Goal: Task Accomplishment & Management: Manage account settings

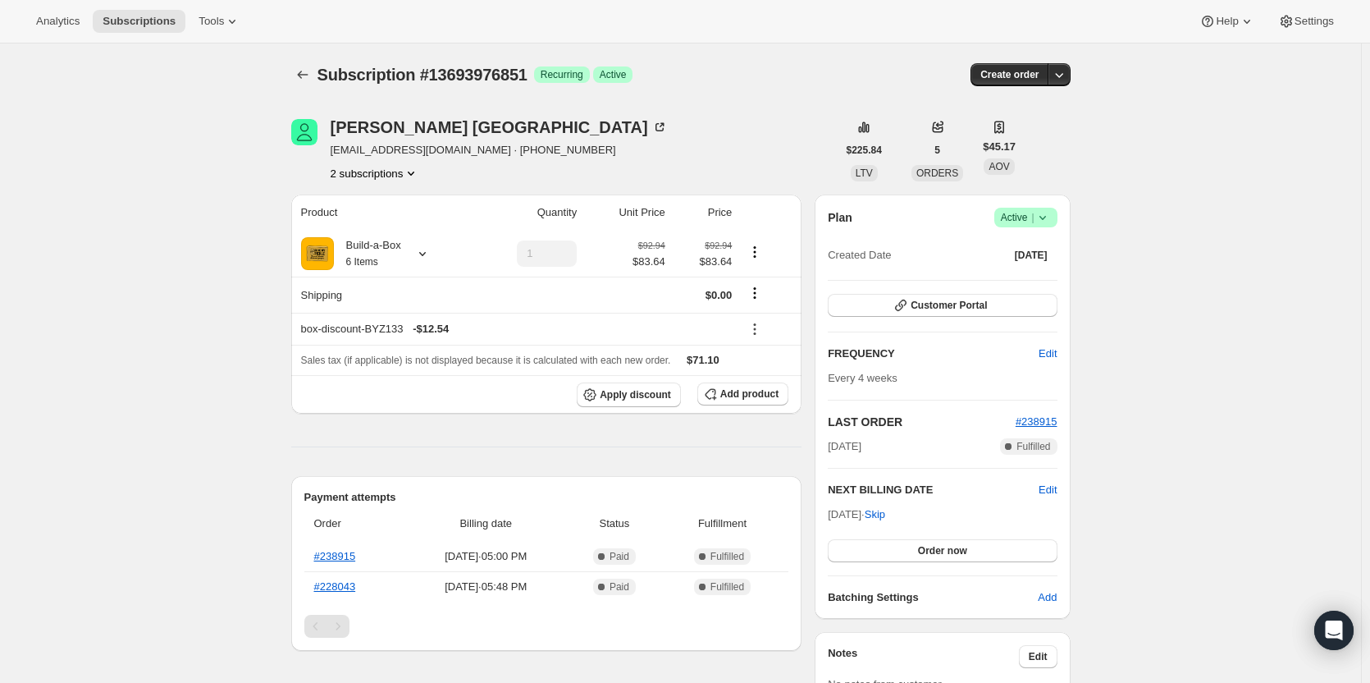
click at [390, 178] on button "2 subscriptions" at bounding box center [375, 173] width 89 height 16
click at [390, 199] on span "13208322323" at bounding box center [379, 204] width 114 height 16
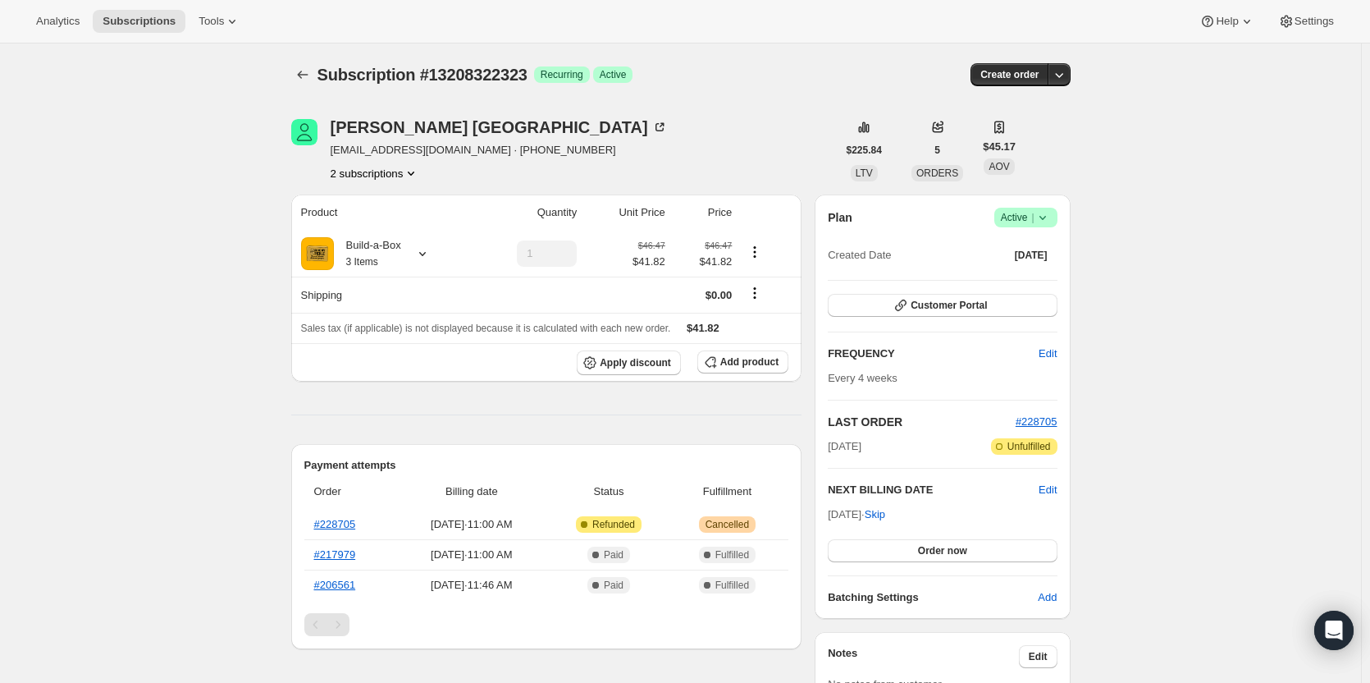
click at [410, 171] on icon "Product actions" at bounding box center [411, 173] width 16 height 16
click at [393, 231] on span "13693976851" at bounding box center [379, 232] width 114 height 16
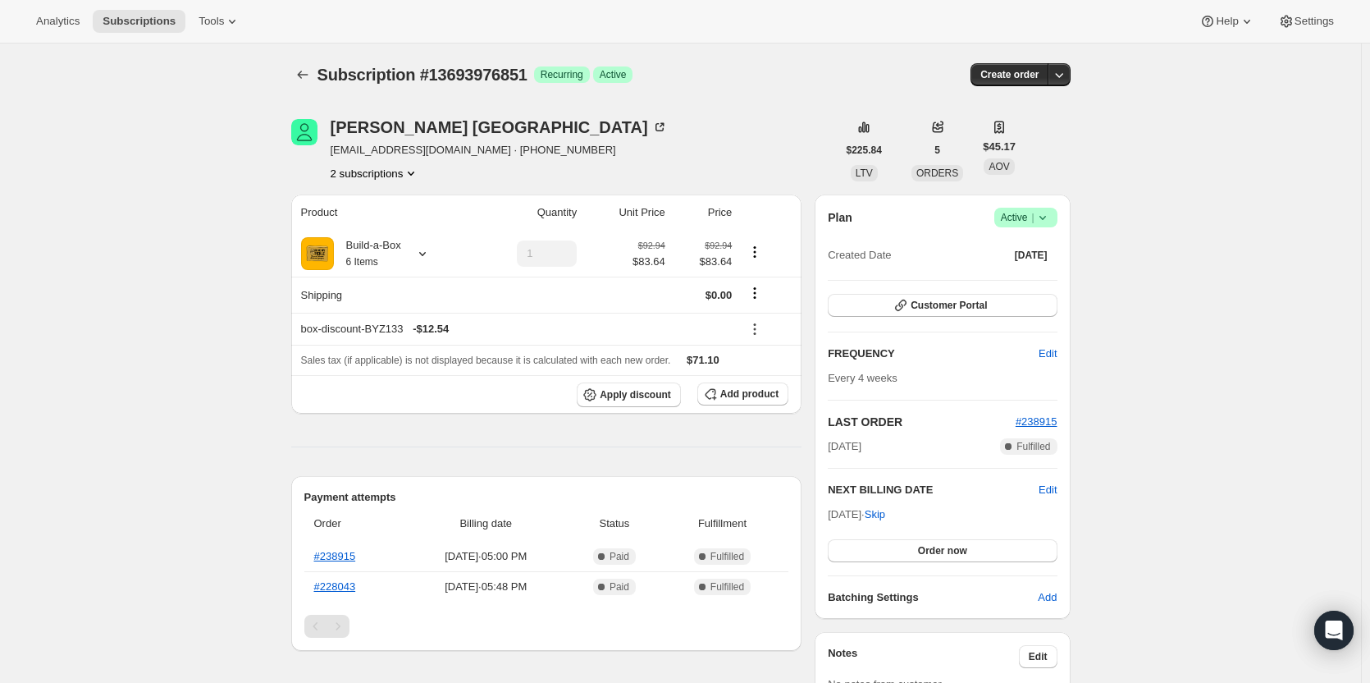
click at [395, 171] on button "2 subscriptions" at bounding box center [375, 173] width 89 height 16
click at [396, 207] on span "13208322323" at bounding box center [379, 204] width 114 height 16
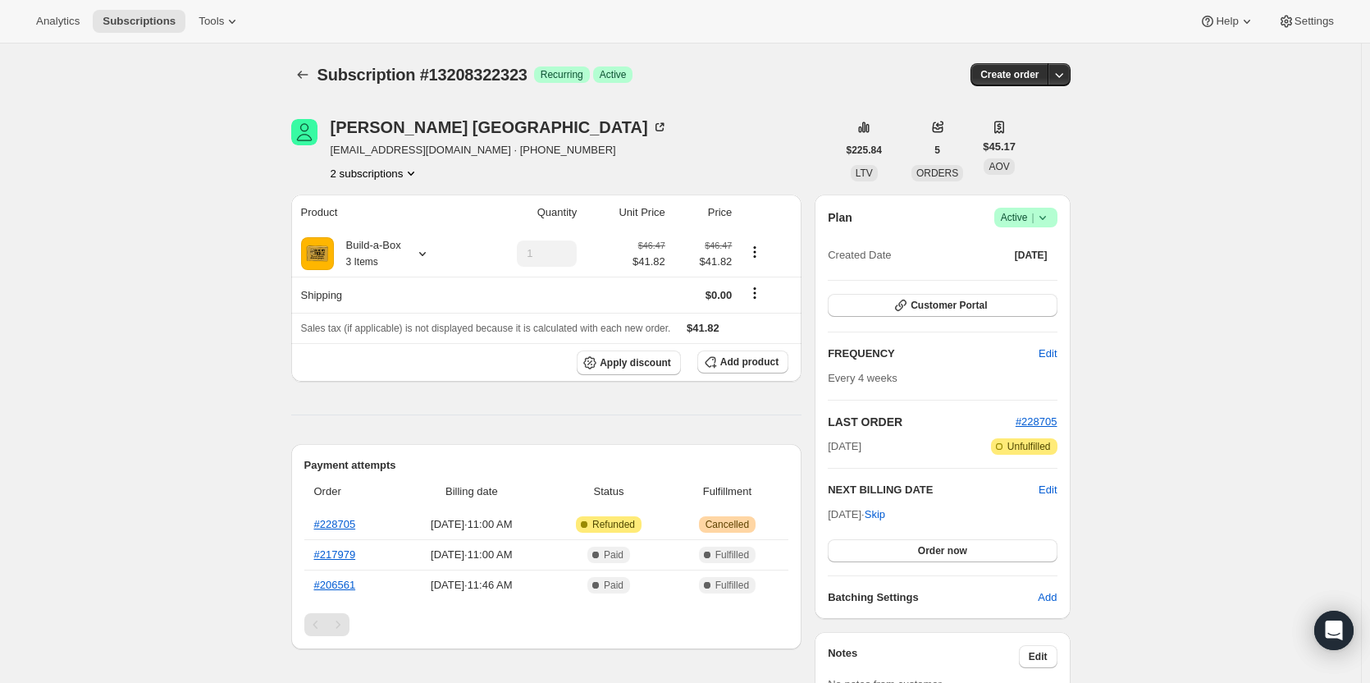
click at [1032, 217] on span "Active |" at bounding box center [1026, 217] width 50 height 16
click at [1019, 273] on span "Cancel subscription" at bounding box center [1031, 278] width 93 height 12
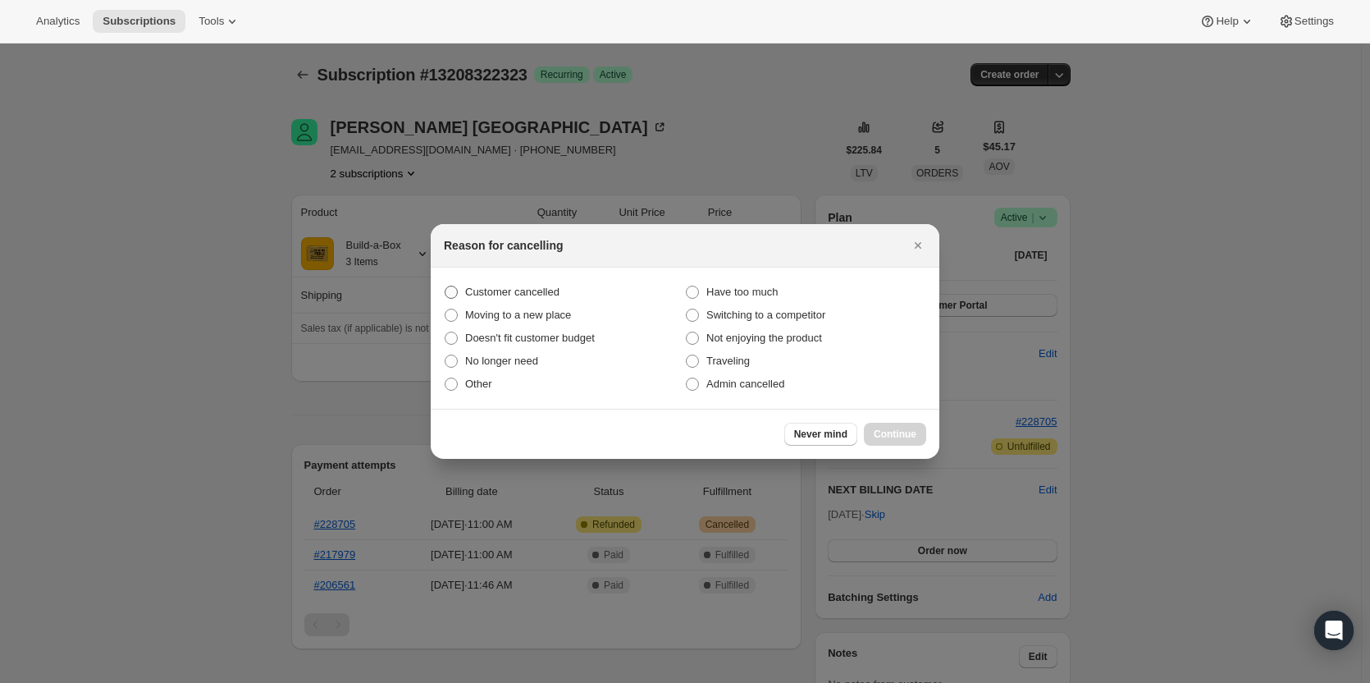
click at [471, 287] on span "Customer cancelled" at bounding box center [512, 292] width 94 height 12
click at [446, 286] on input "Customer cancelled" at bounding box center [445, 286] width 1 height 1
radio input "true"
click at [916, 436] on span "Continue" at bounding box center [895, 433] width 43 height 13
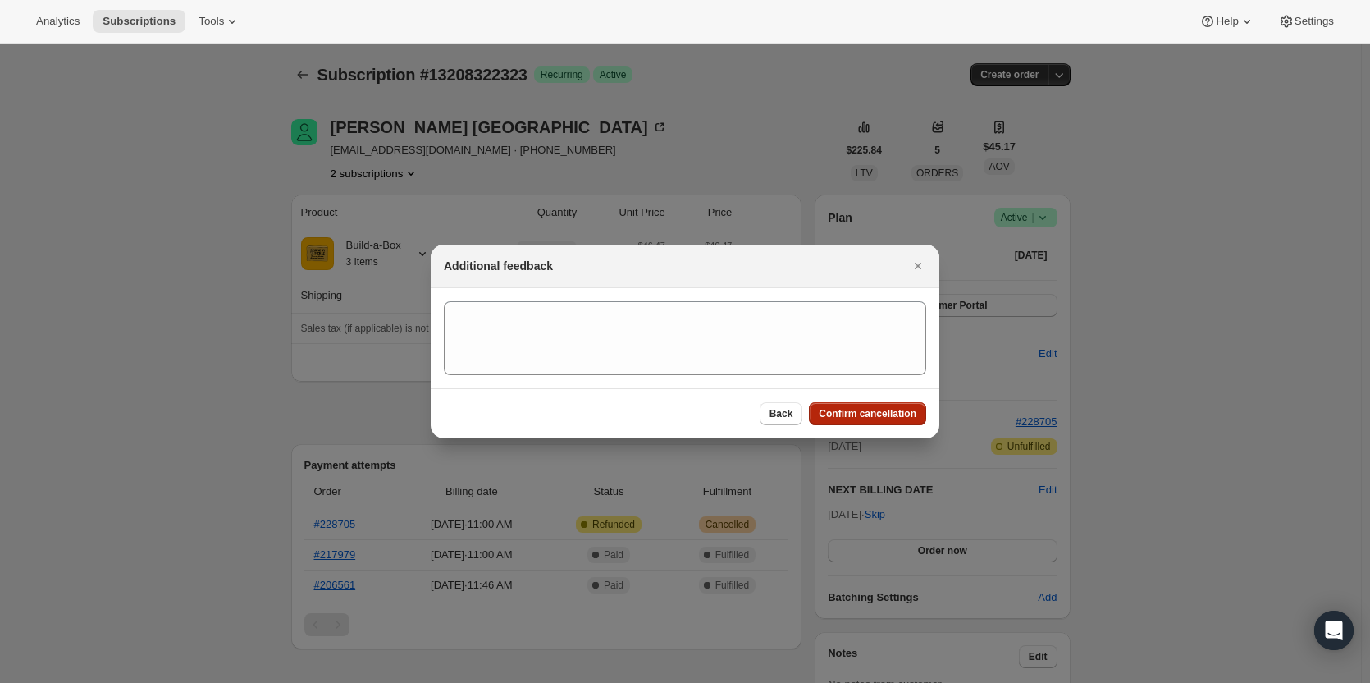
click at [903, 420] on button "Confirm cancellation" at bounding box center [867, 413] width 117 height 23
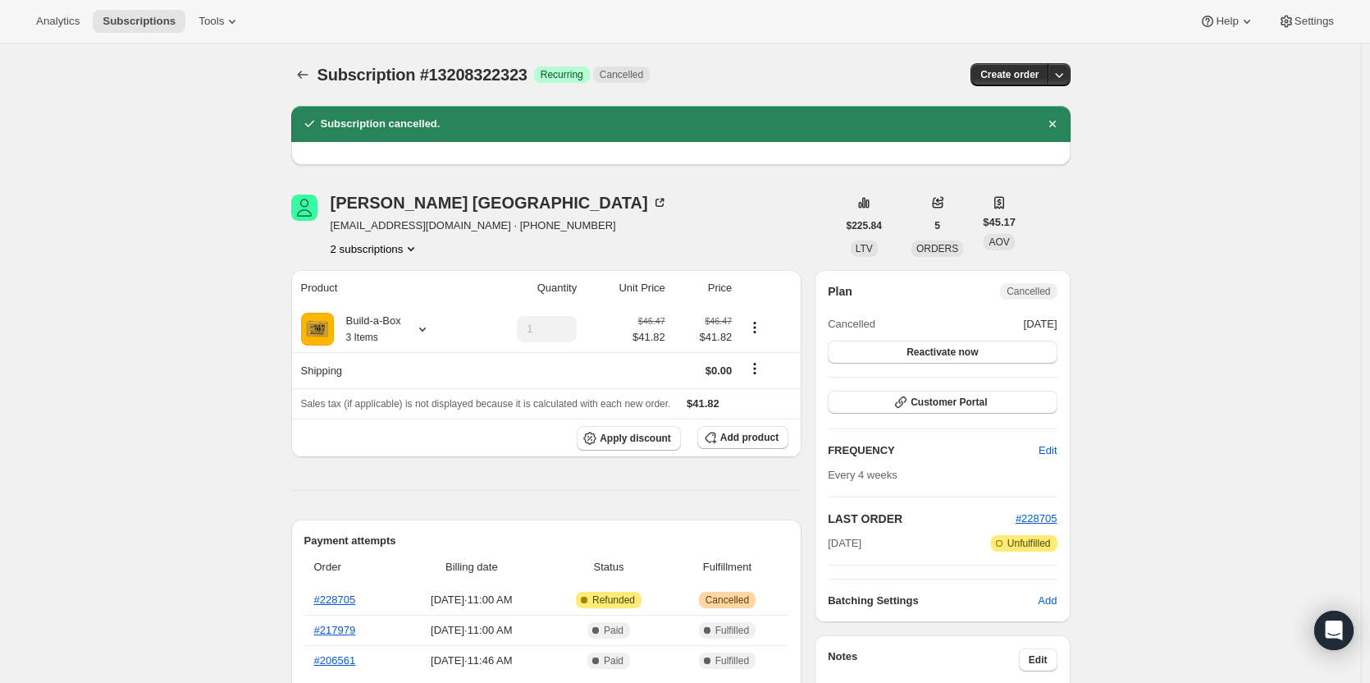
click at [395, 247] on button "2 subscriptions" at bounding box center [375, 248] width 89 height 16
click at [397, 314] on span "13693976851" at bounding box center [379, 307] width 114 height 16
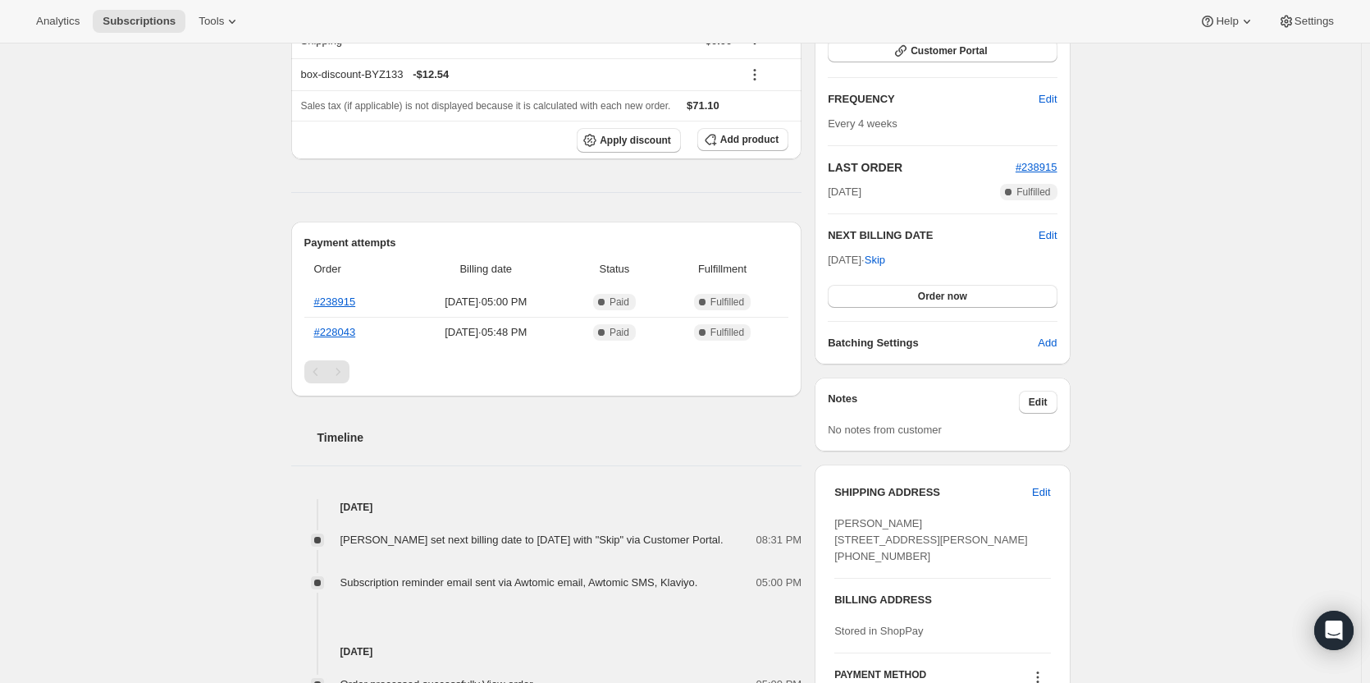
scroll to position [328, 0]
click at [1055, 241] on span "Edit" at bounding box center [1048, 237] width 18 height 16
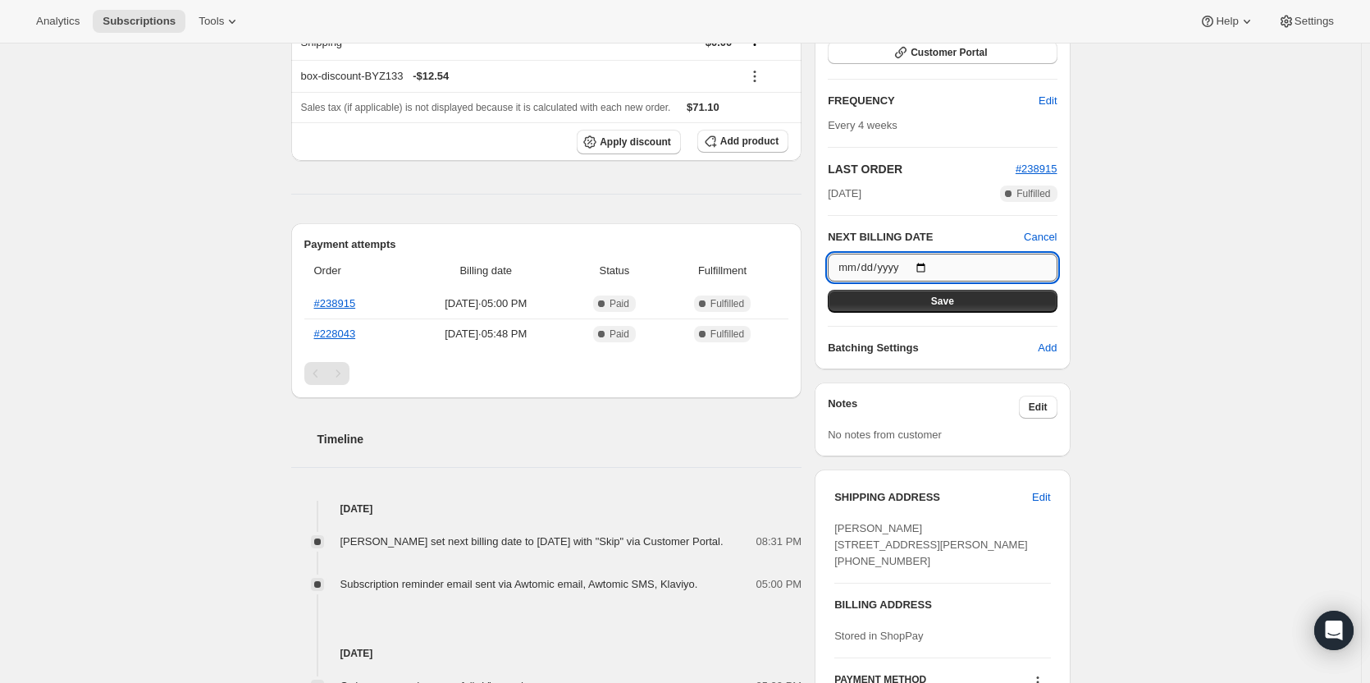
click at [923, 268] on input "2025-09-09" at bounding box center [942, 268] width 229 height 28
type input "2025-09-23"
click at [957, 294] on button "Save" at bounding box center [942, 301] width 229 height 23
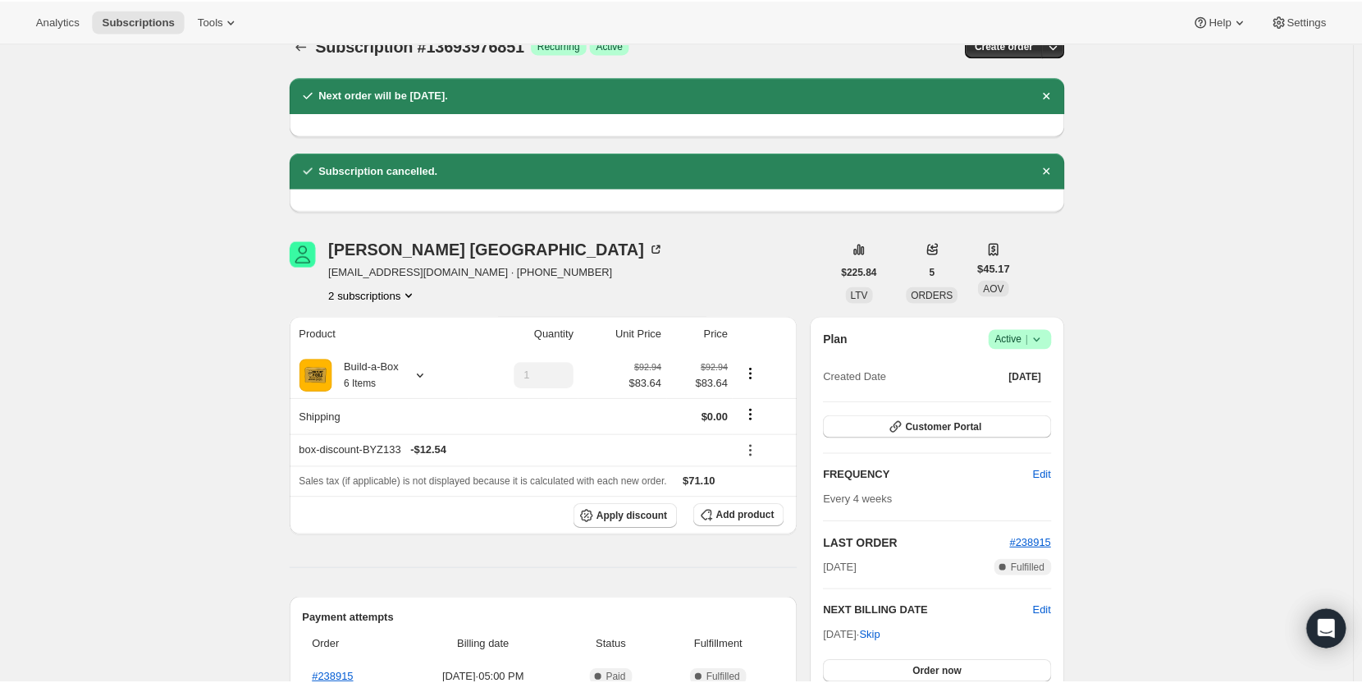
scroll to position [0, 0]
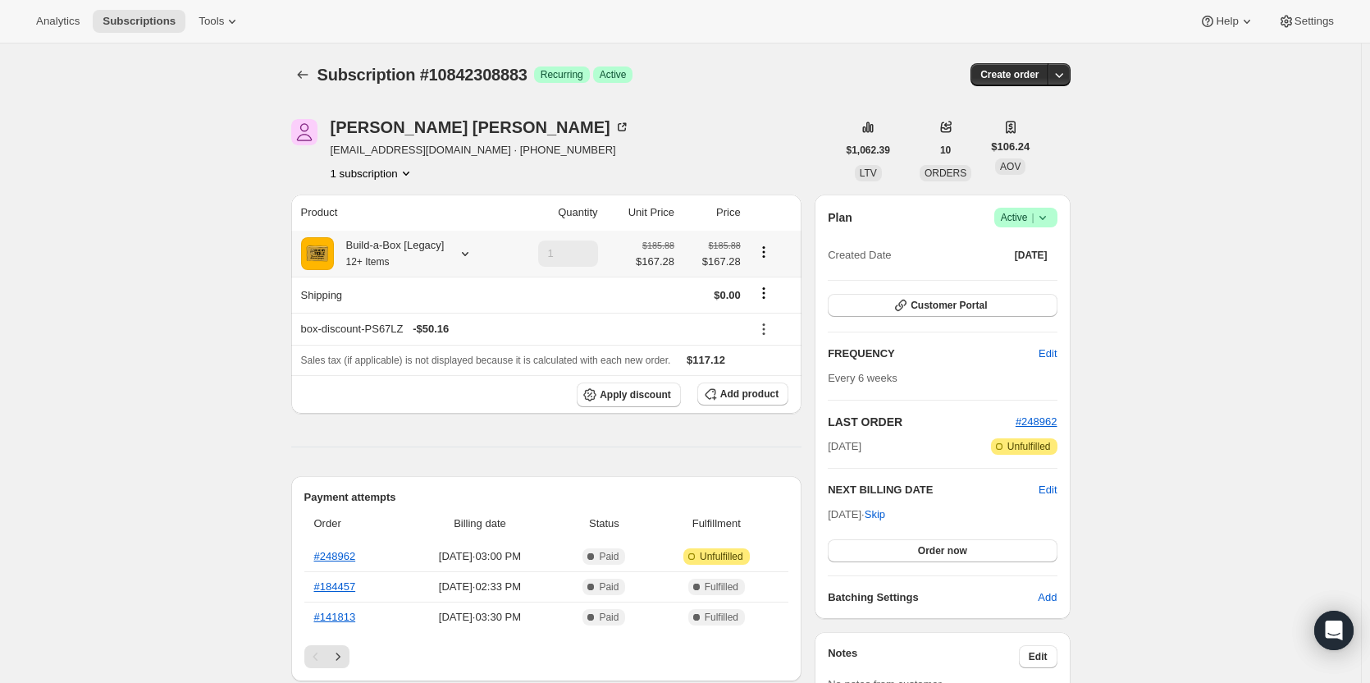
click at [461, 261] on icon at bounding box center [465, 253] width 16 height 16
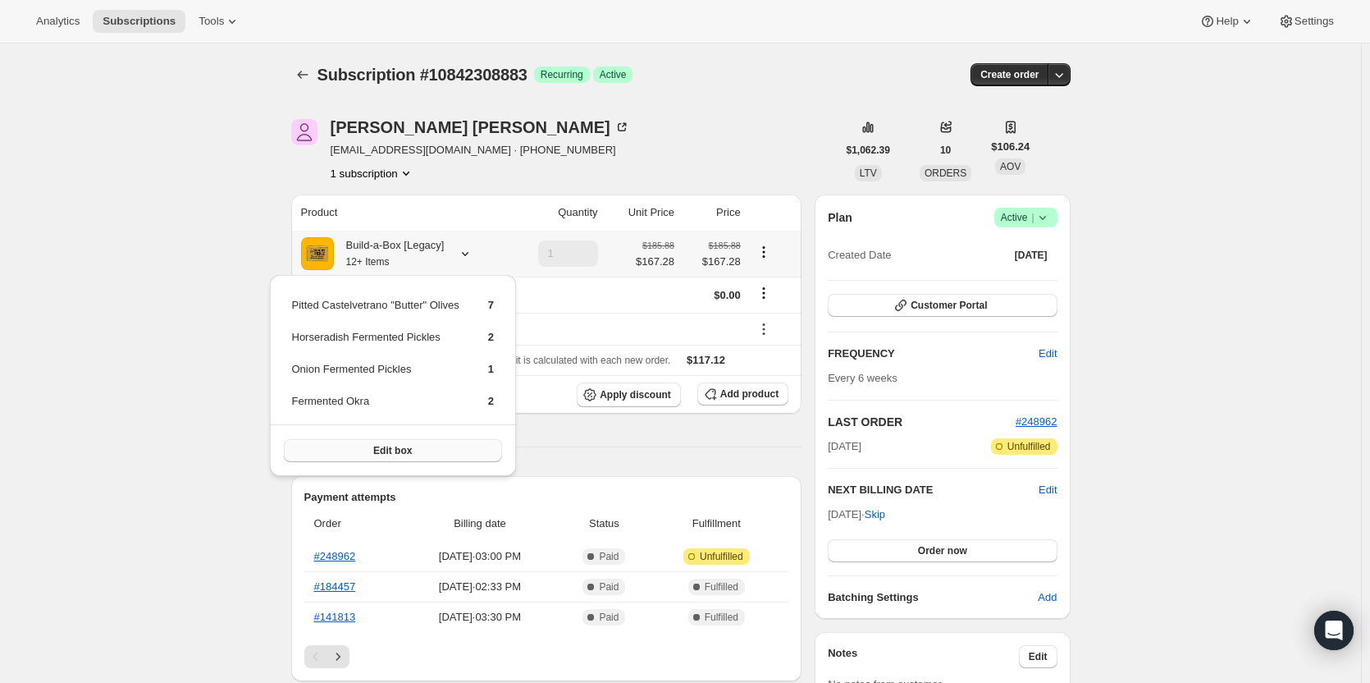
click at [404, 447] on span "Edit box" at bounding box center [392, 450] width 39 height 13
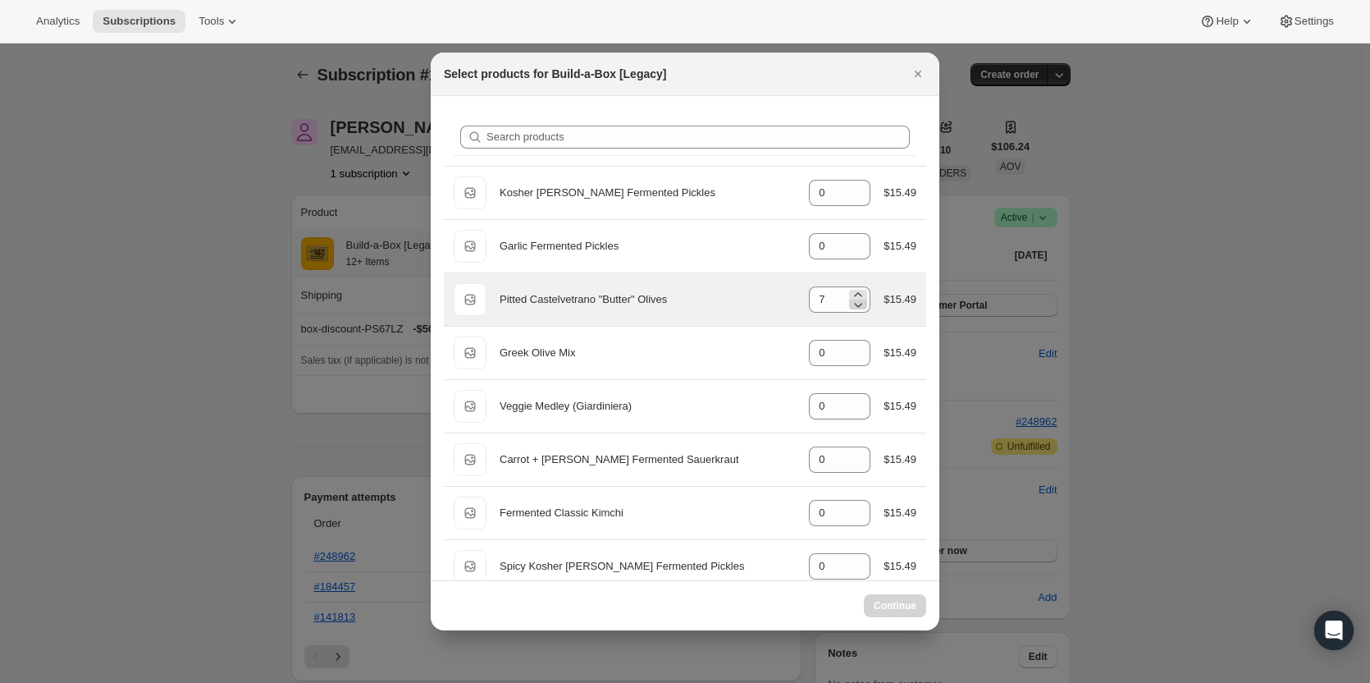
select select "gid://shopify/ProductVariant/48082788319507"
click at [854, 292] on icon ":rdv:" at bounding box center [858, 294] width 16 height 16
type input "8"
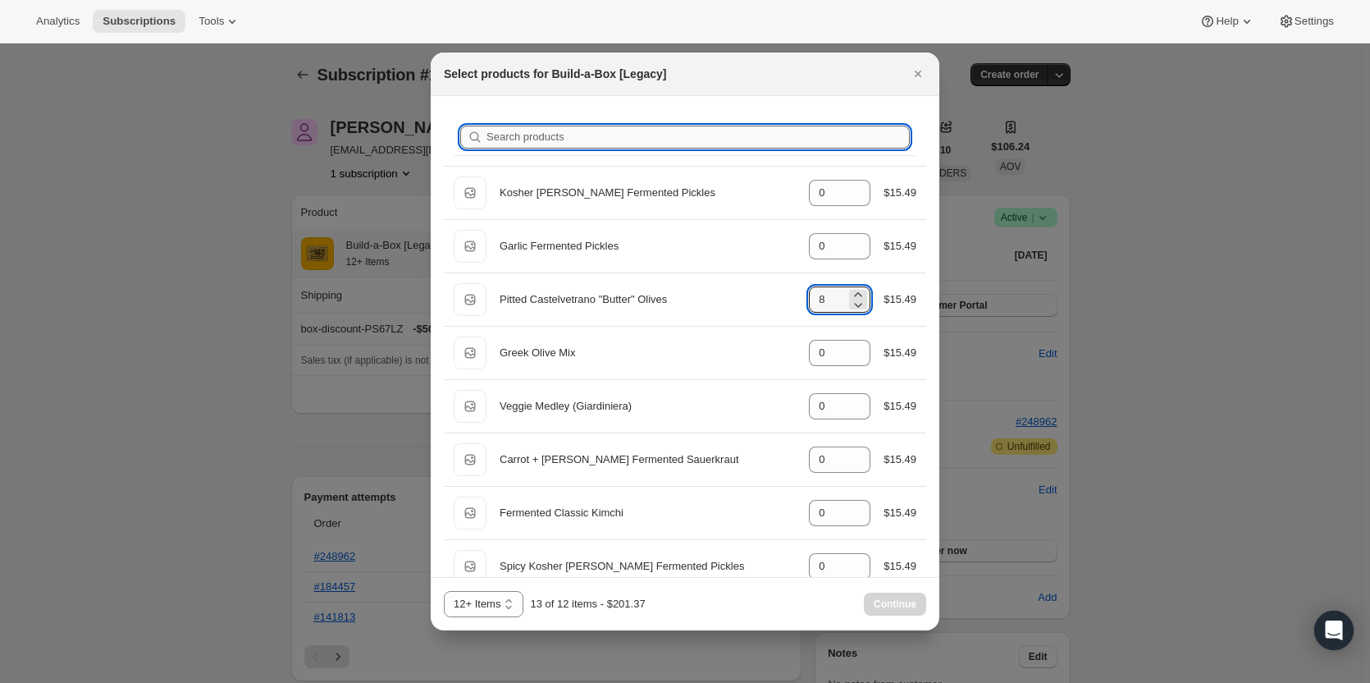
click at [542, 137] on input "Search products" at bounding box center [698, 137] width 423 height 23
type input "o"
type input "8"
type input "0"
type input "2"
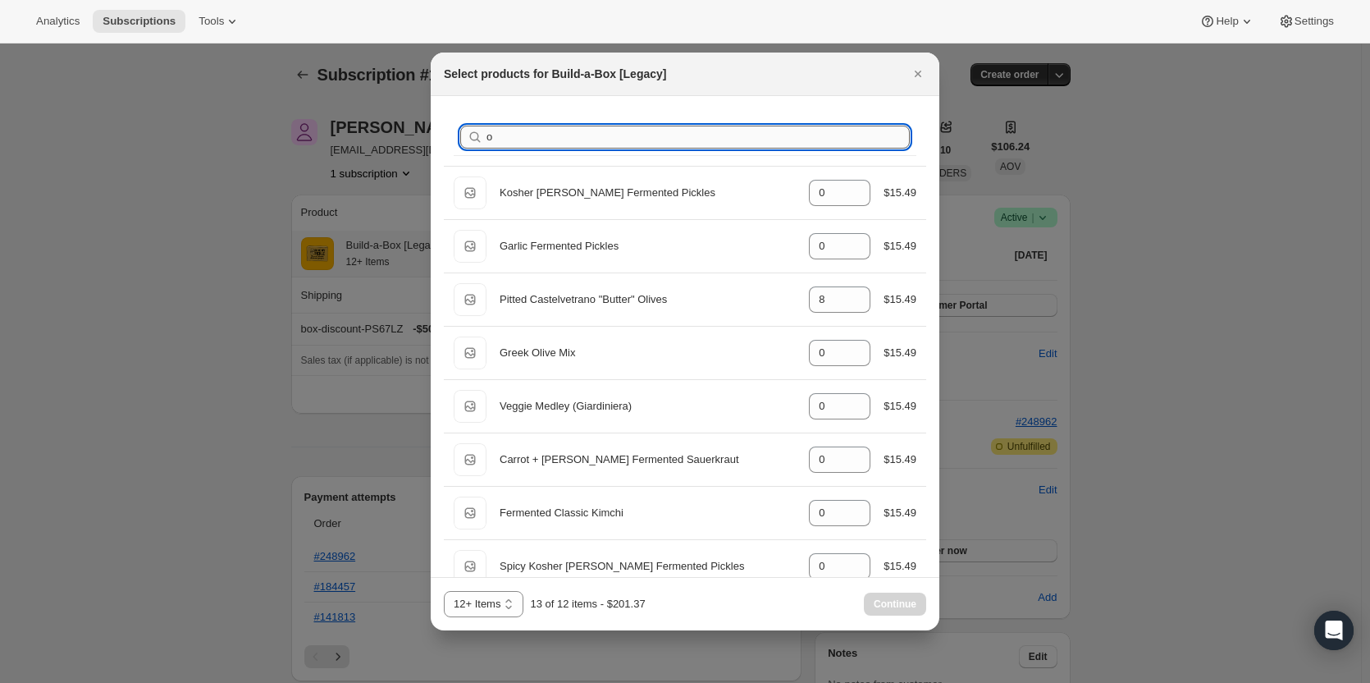
type input "2"
type input "1"
type input "0"
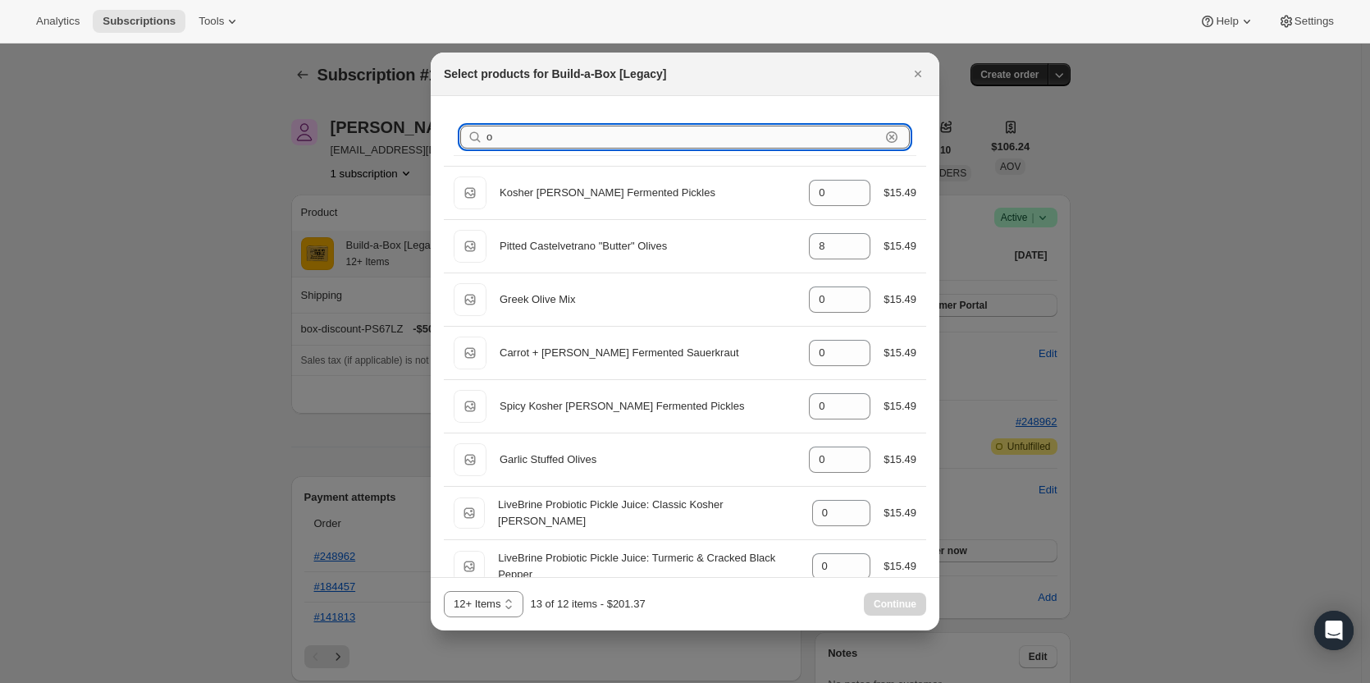
type input "on"
type input "1"
type input "0"
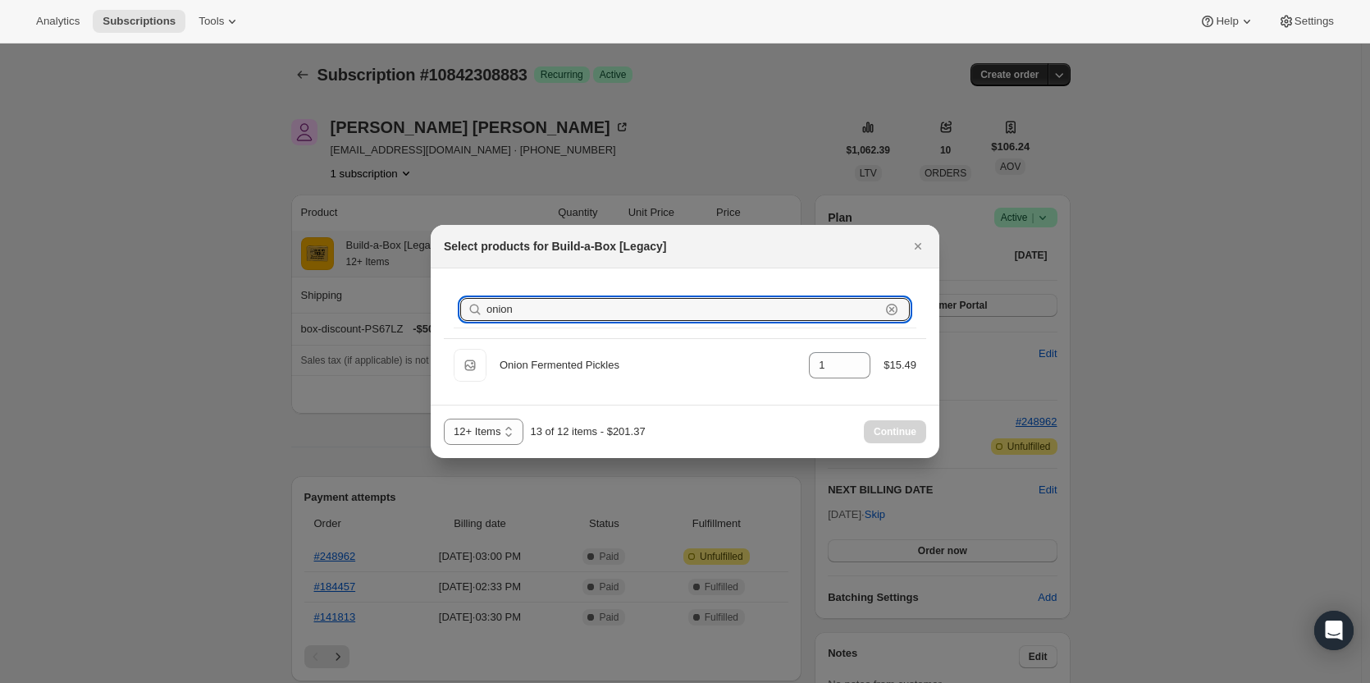
type input "onion"
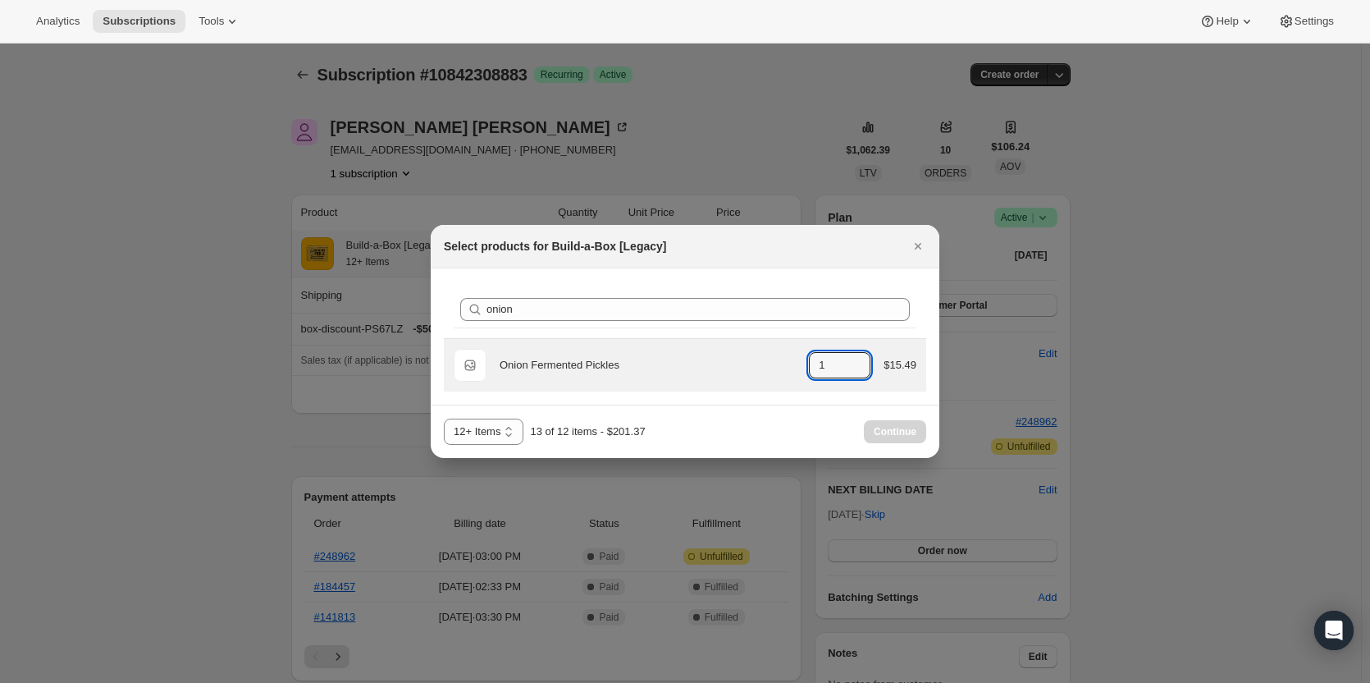
drag, startPoint x: 865, startPoint y: 368, endPoint x: 861, endPoint y: 389, distance: 20.9
click at [865, 368] on icon ":rdv:" at bounding box center [858, 370] width 16 height 16
type input "0"
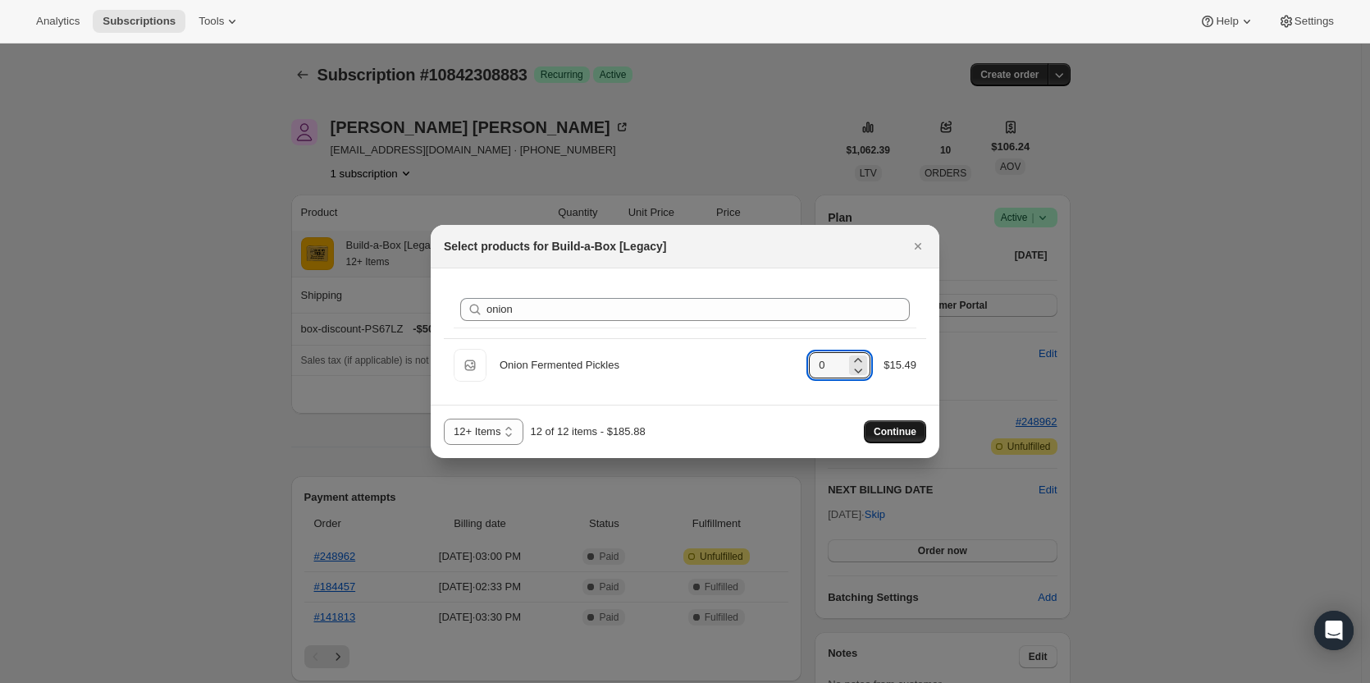
click at [879, 436] on span "Continue" at bounding box center [895, 431] width 43 height 13
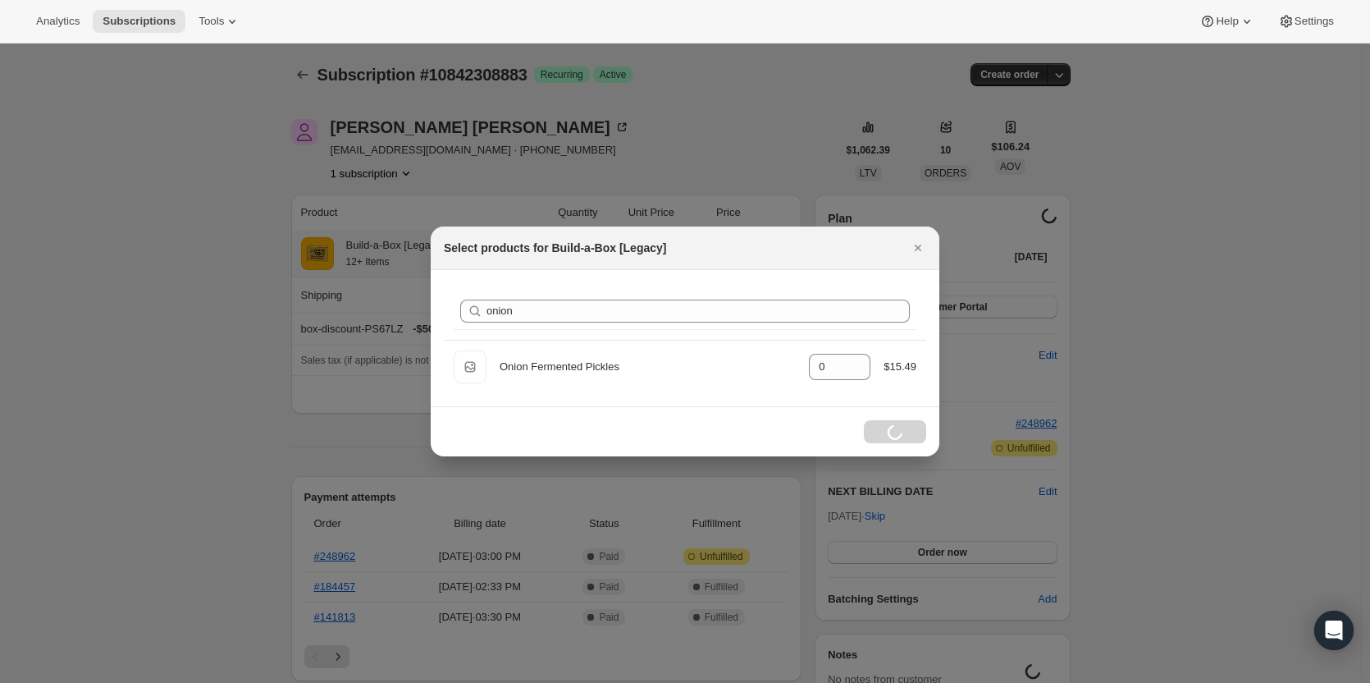
select select "gid://shopify/ProductVariant/48082788319507"
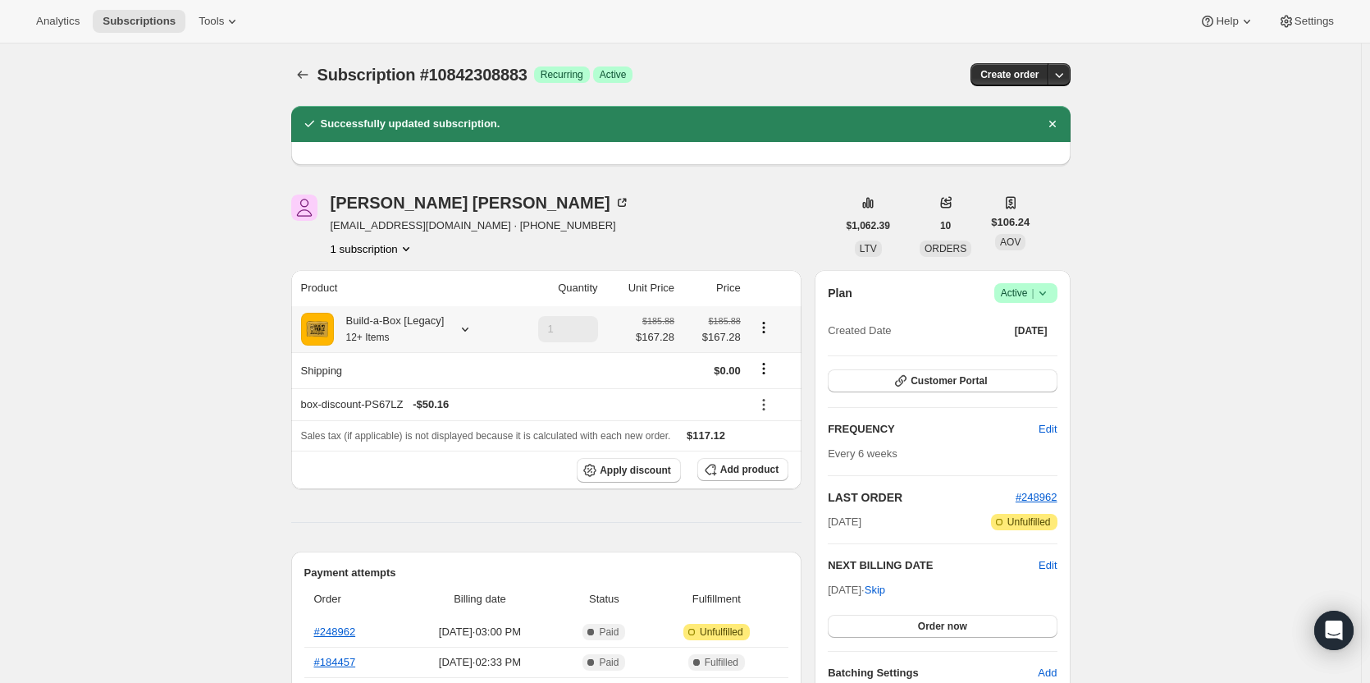
click at [469, 331] on icon at bounding box center [465, 329] width 16 height 16
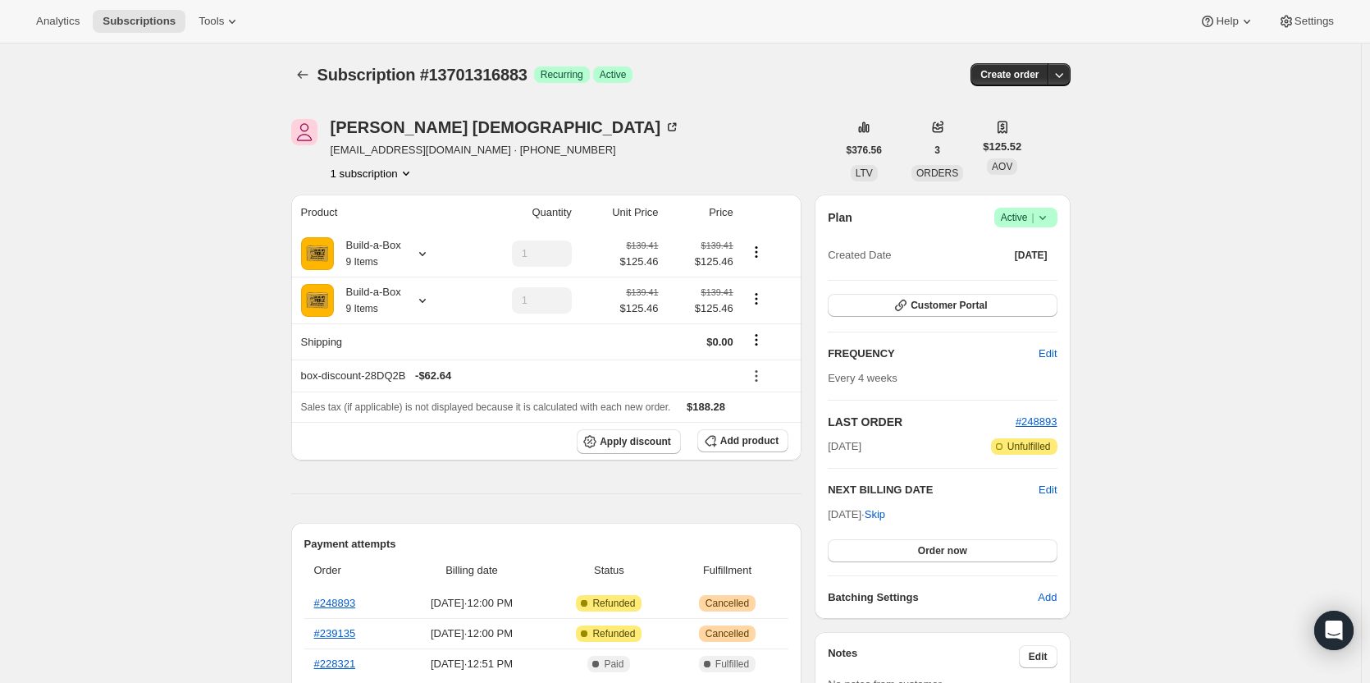
click at [1027, 217] on span "Active |" at bounding box center [1026, 217] width 50 height 16
click at [1023, 274] on span "Cancel subscription" at bounding box center [1031, 278] width 93 height 12
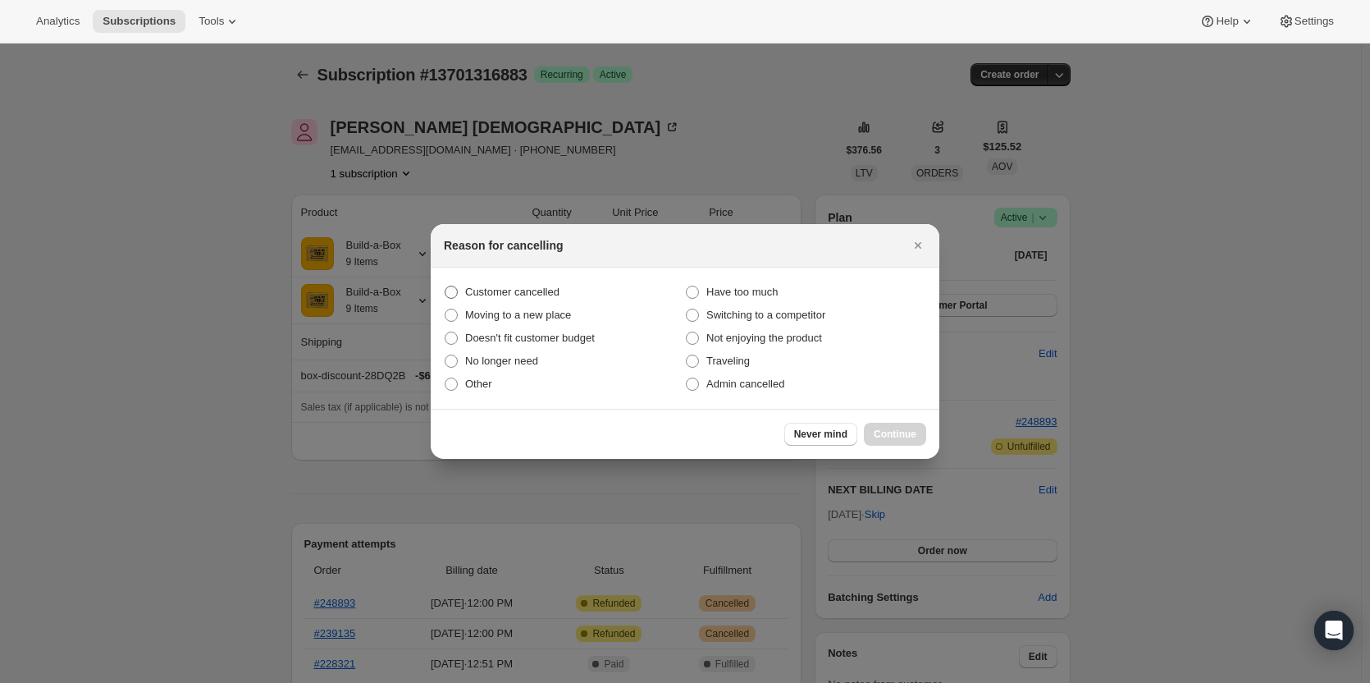
click at [514, 290] on span "Customer cancelled" at bounding box center [512, 292] width 94 height 12
click at [446, 286] on input "Customer cancelled" at bounding box center [445, 286] width 1 height 1
radio input "true"
click at [904, 427] on button "Continue" at bounding box center [895, 434] width 62 height 23
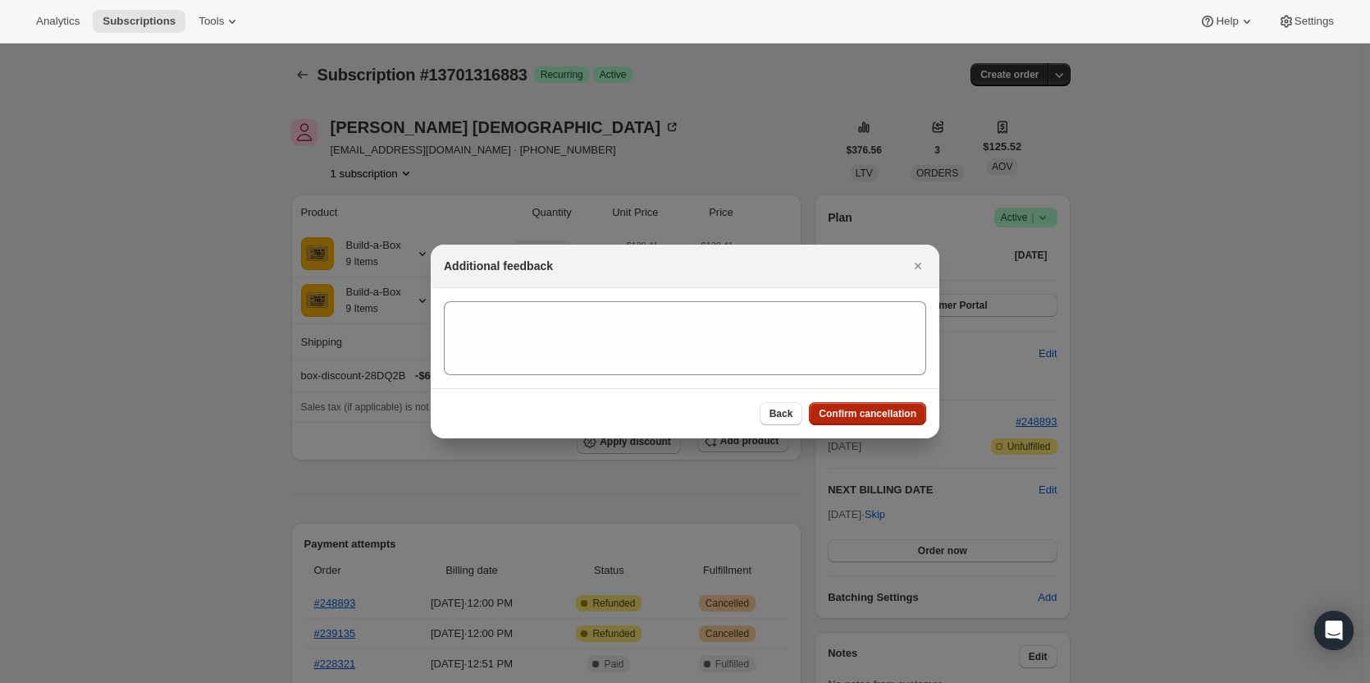
click at [872, 410] on span "Confirm cancellation" at bounding box center [868, 413] width 98 height 13
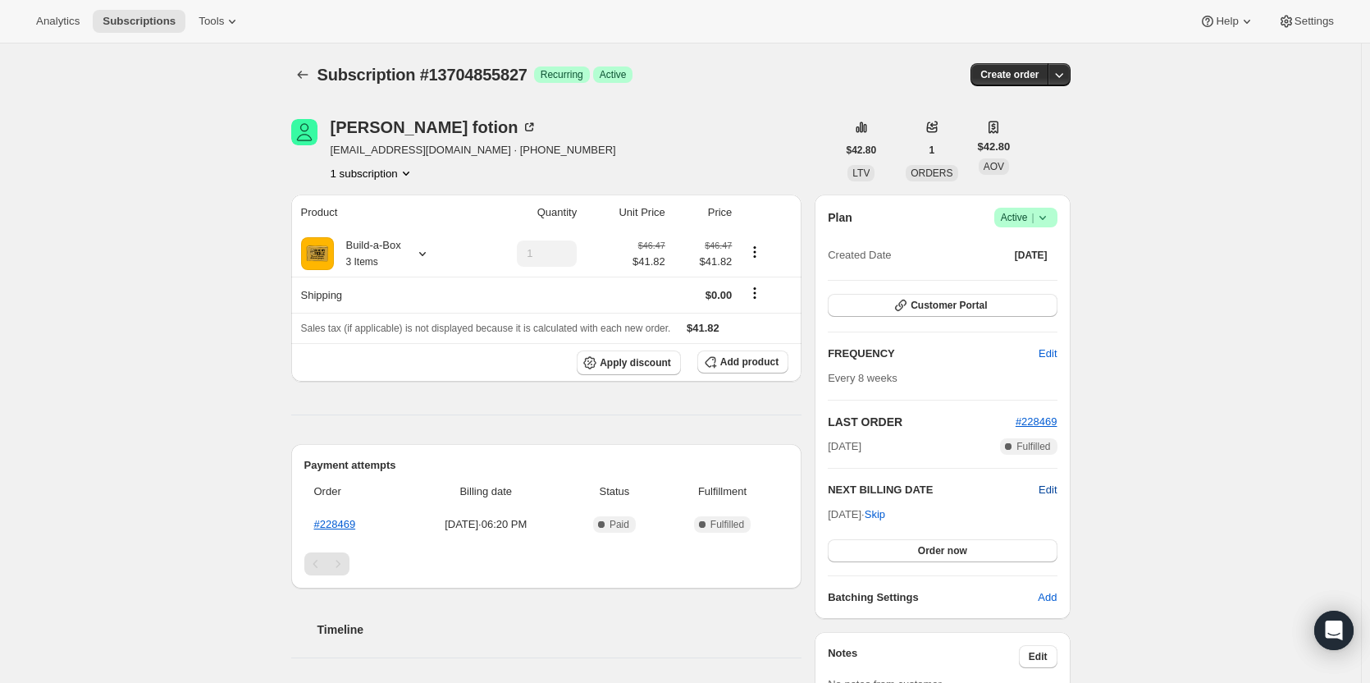
click at [1057, 489] on span "Edit" at bounding box center [1048, 490] width 18 height 16
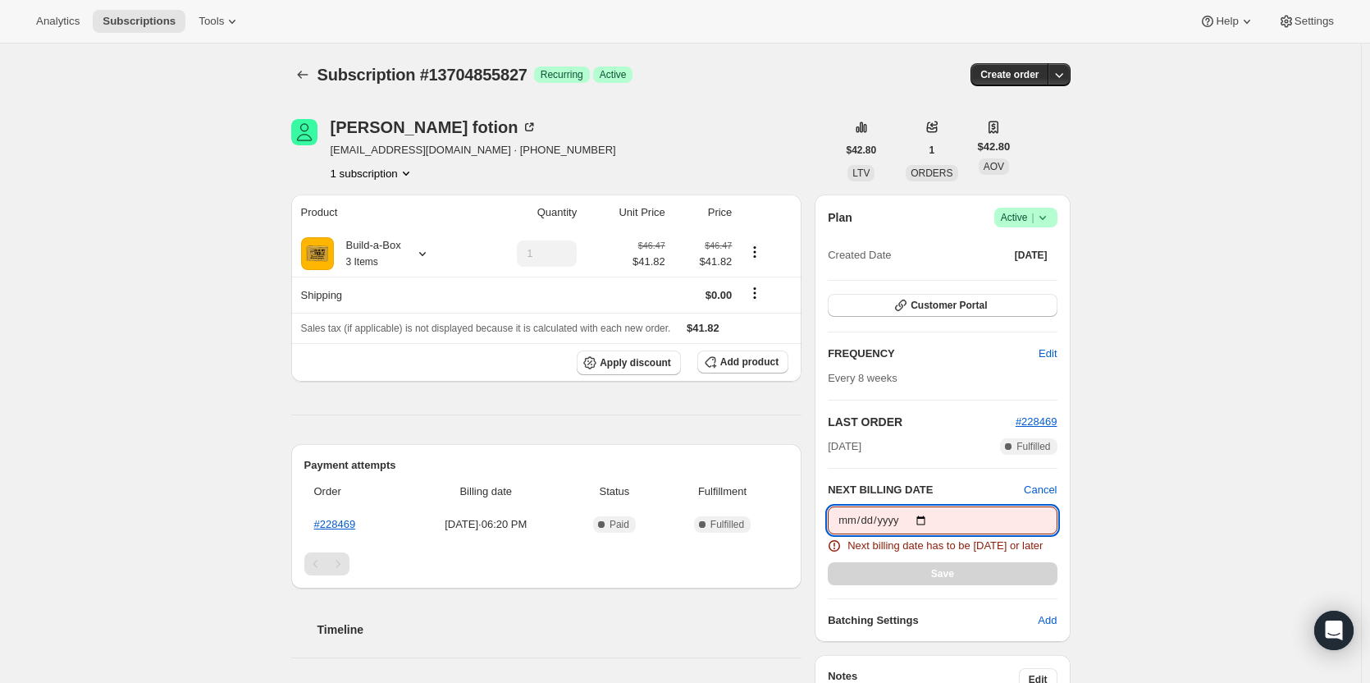
click at [913, 513] on input "[DATE]" at bounding box center [942, 520] width 229 height 28
click at [926, 518] on input "[DATE]" at bounding box center [942, 520] width 229 height 28
type input "2025-08-18"
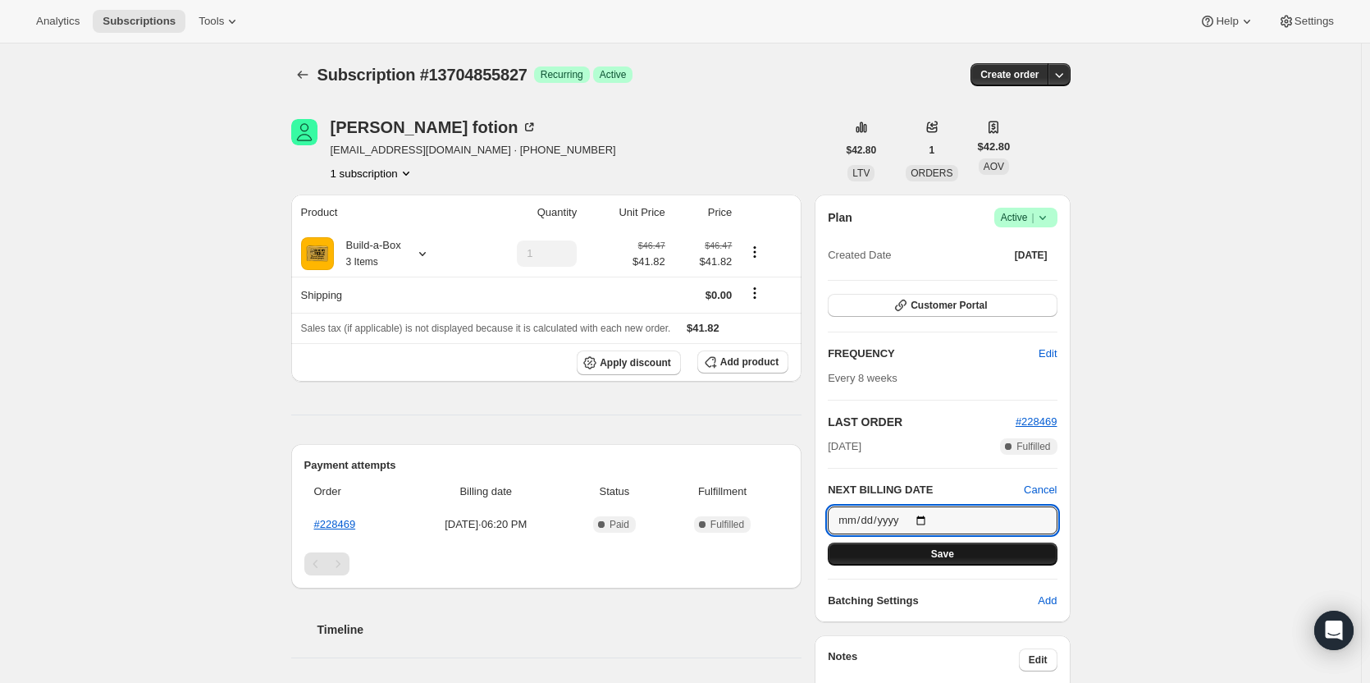
click at [950, 559] on span "Save" at bounding box center [942, 553] width 23 height 13
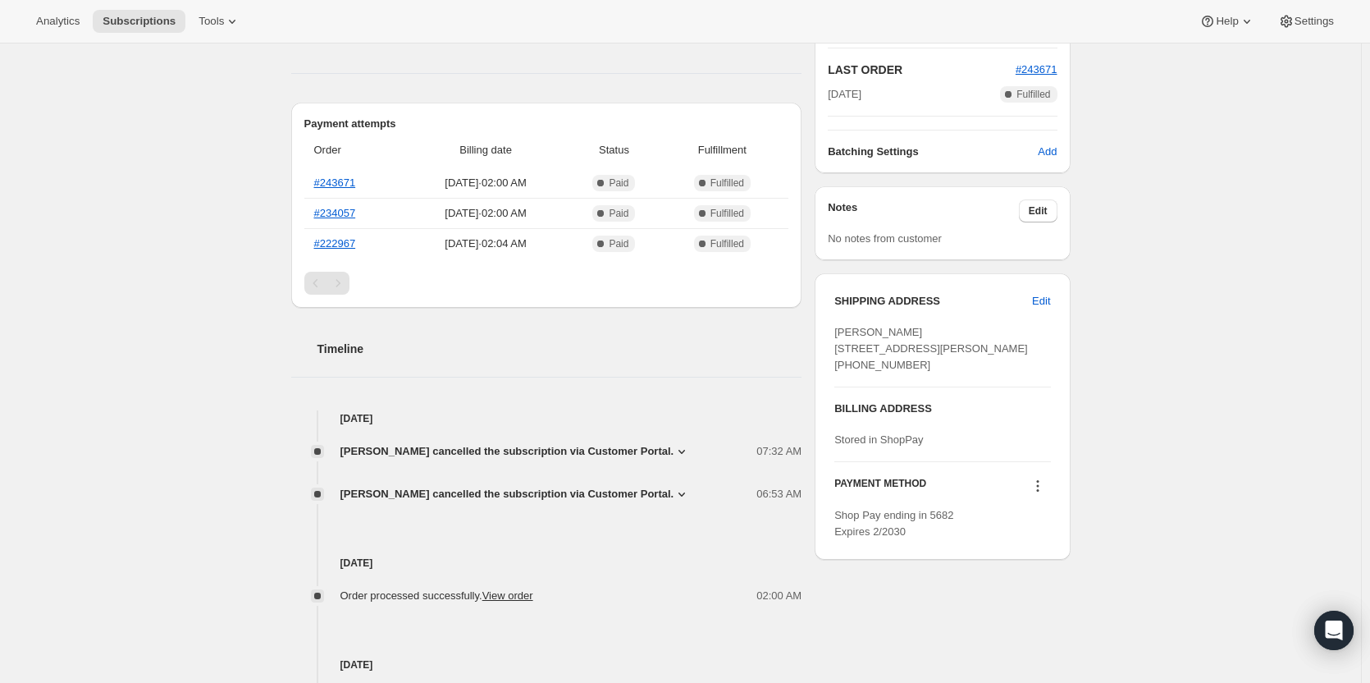
scroll to position [371, 0]
click at [349, 185] on link "#243671" at bounding box center [335, 185] width 42 height 12
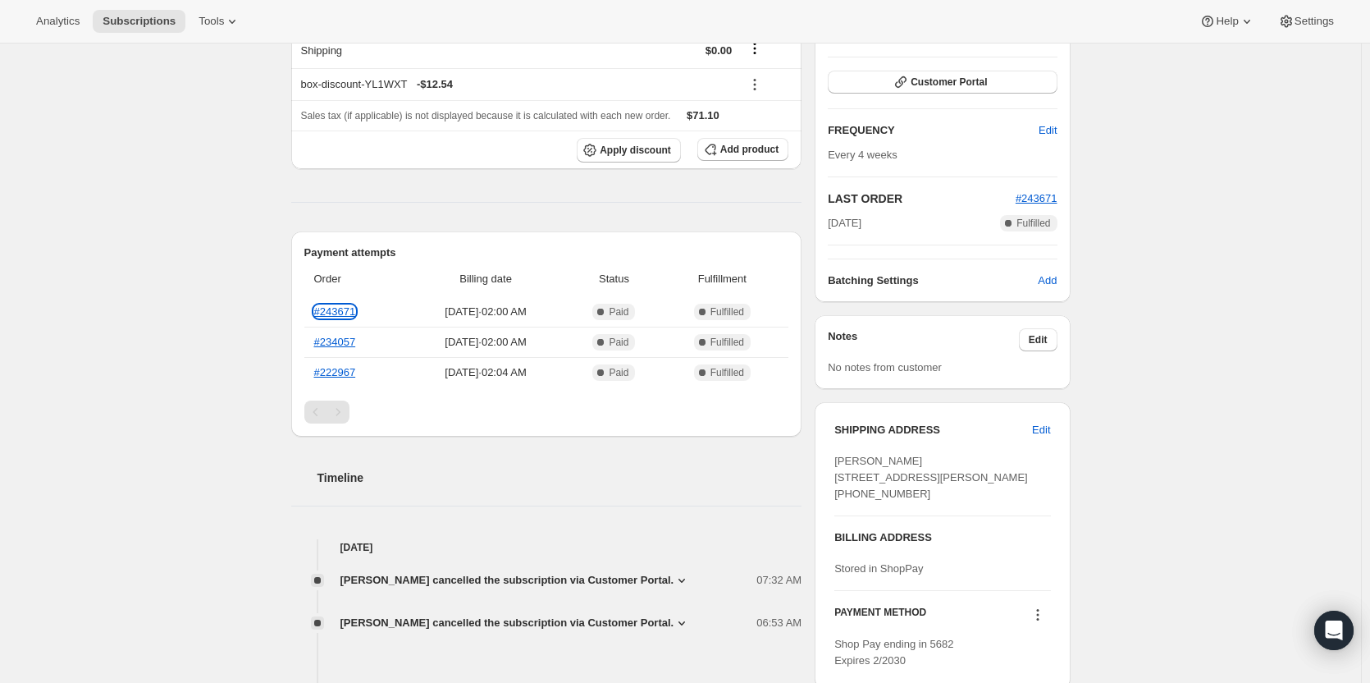
scroll to position [207, 0]
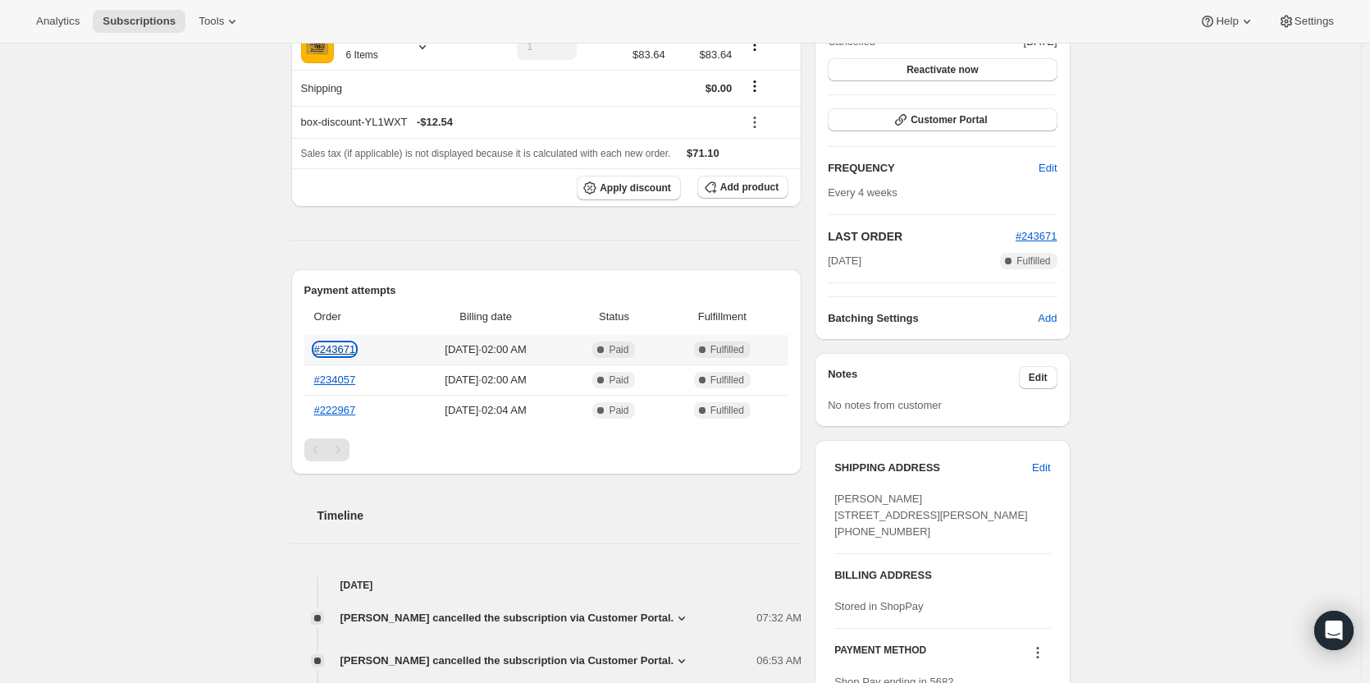
click at [342, 347] on link "#243671" at bounding box center [335, 349] width 42 height 12
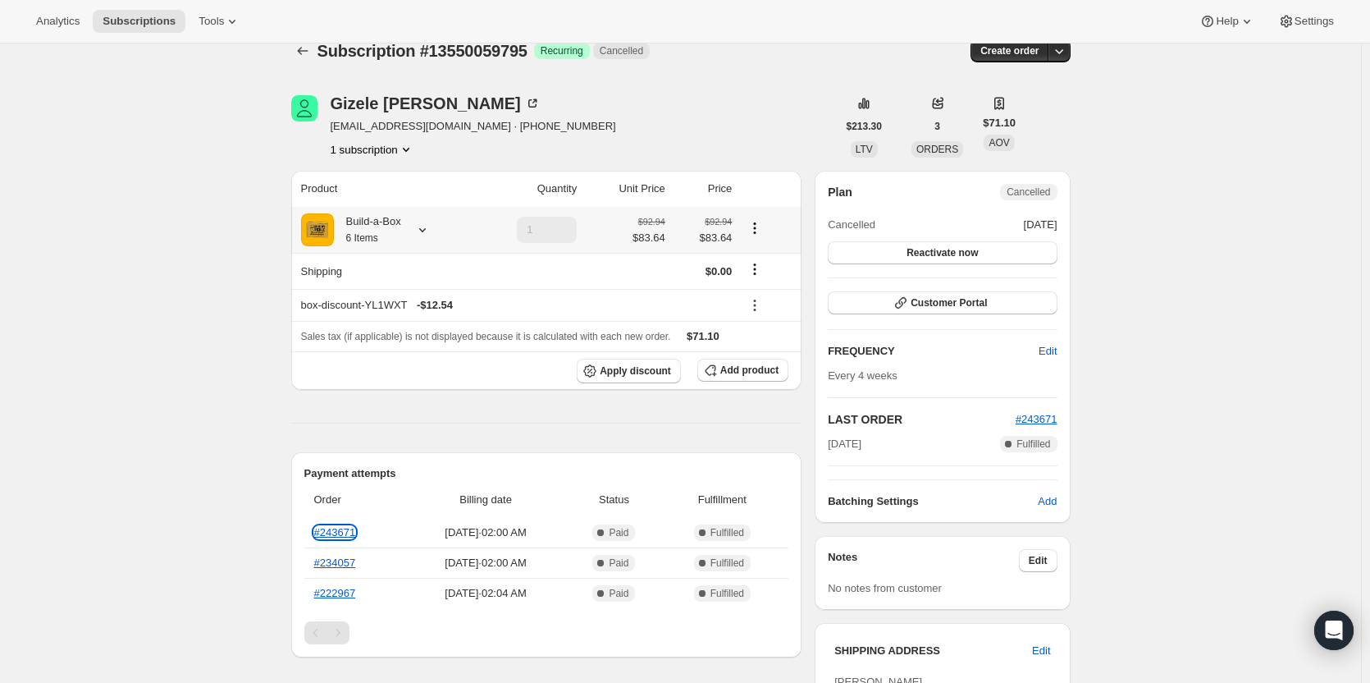
scroll to position [0, 0]
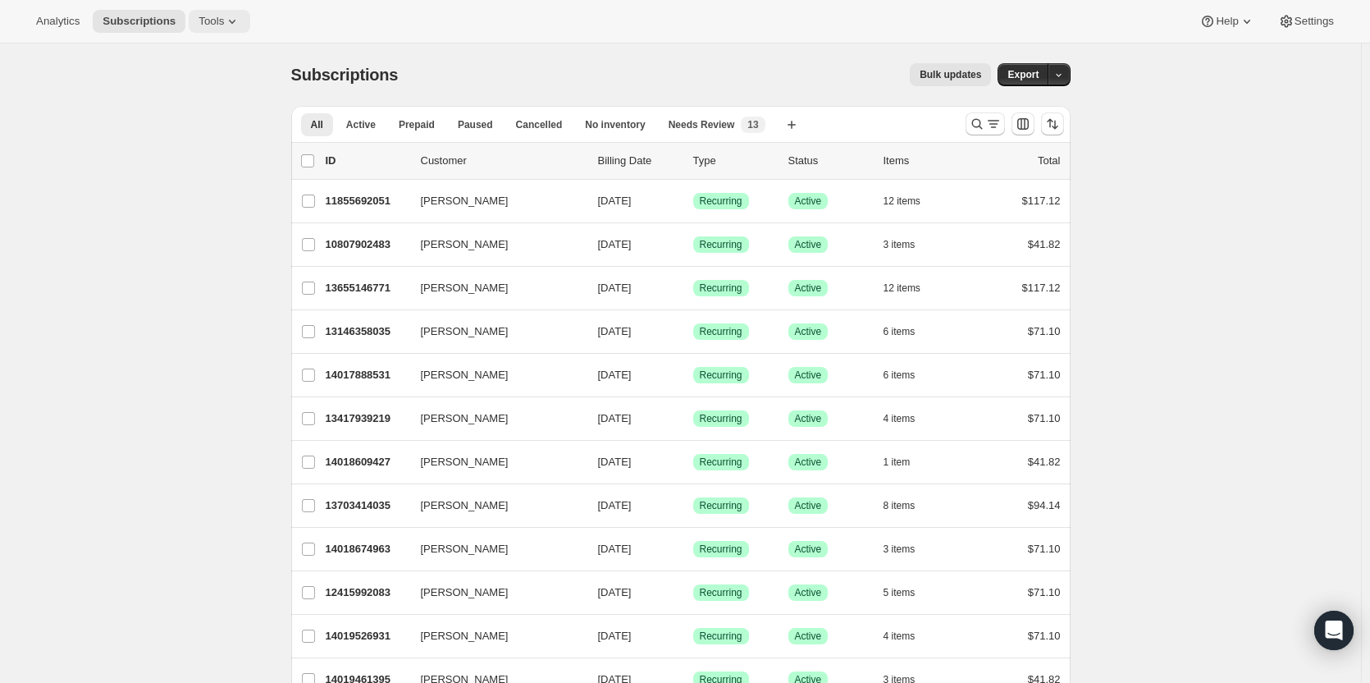
click at [224, 25] on icon at bounding box center [232, 21] width 16 height 16
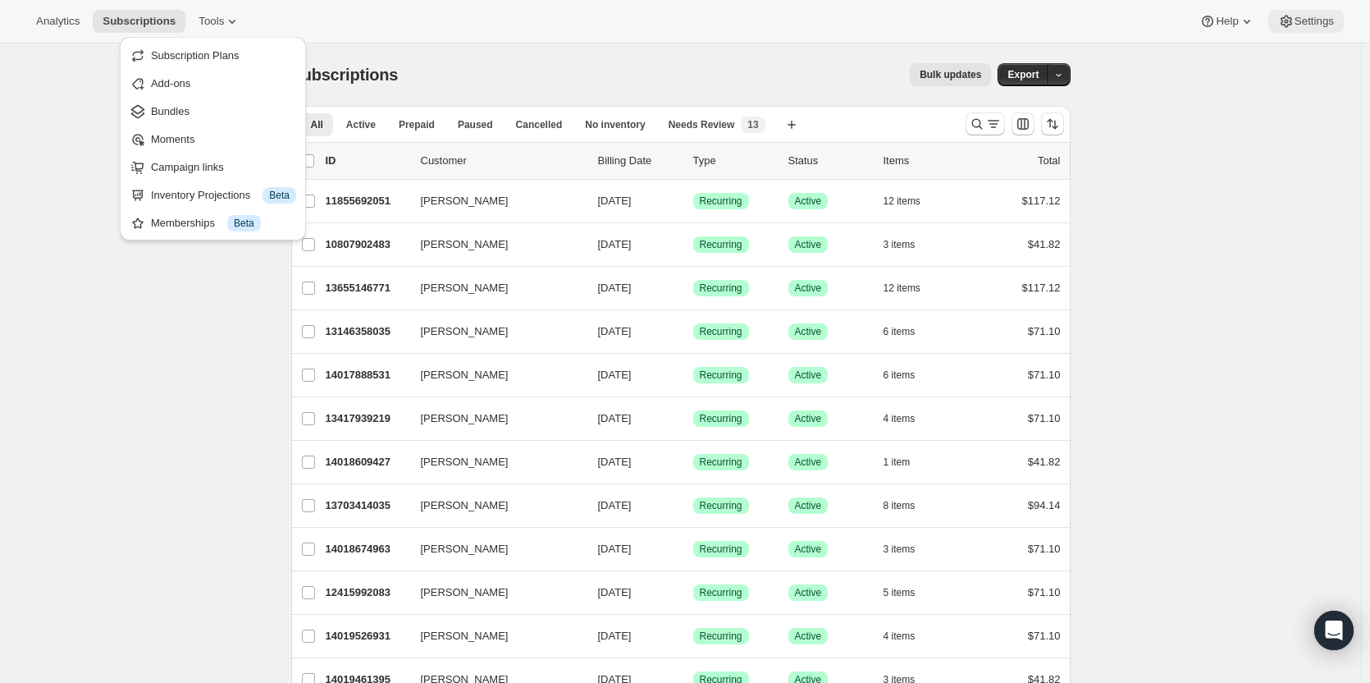
click at [1291, 22] on icon at bounding box center [1286, 22] width 11 height 12
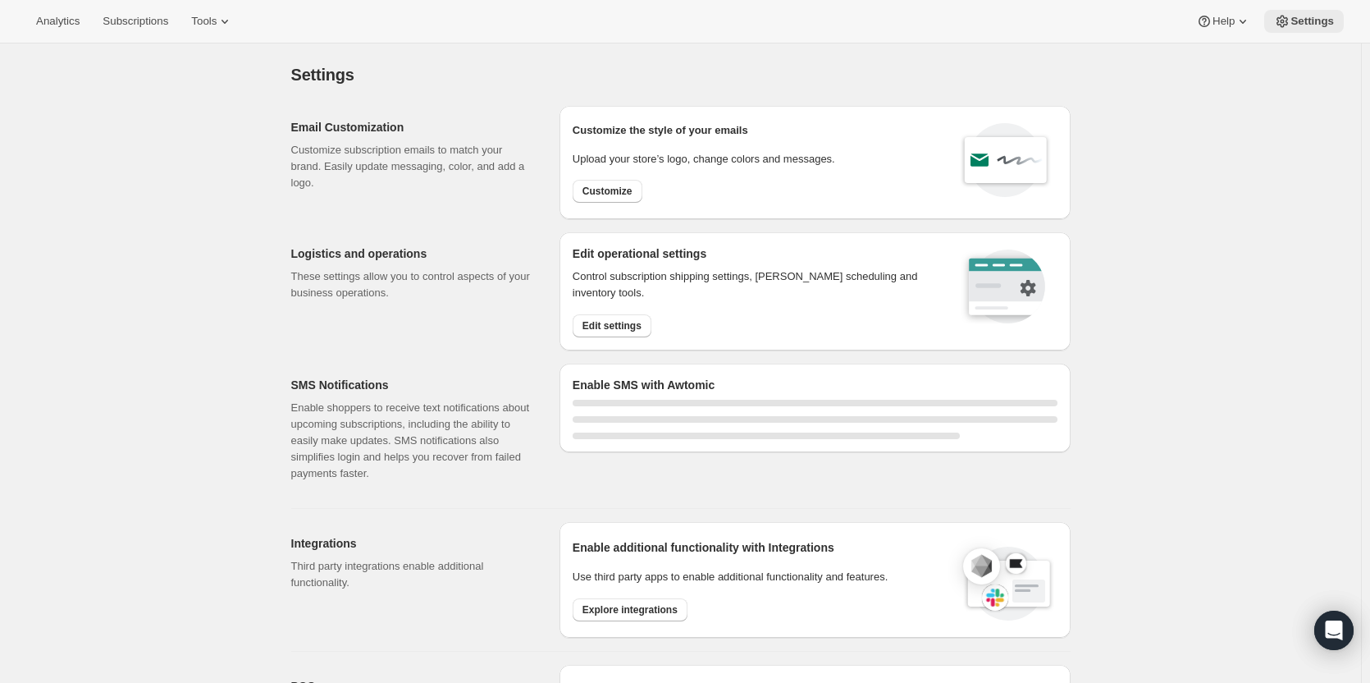
select select "21:00"
select select "09:00"
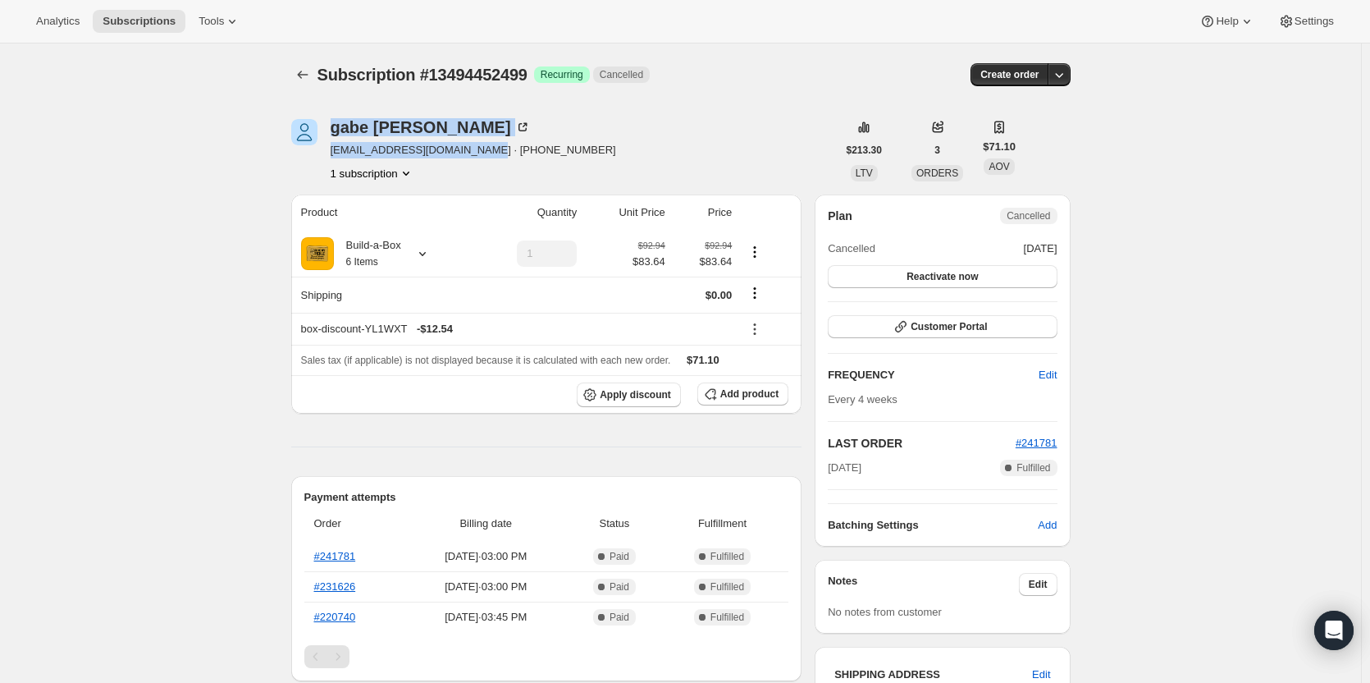
drag, startPoint x: 480, startPoint y: 153, endPoint x: 327, endPoint y: 153, distance: 152.6
click at [327, 153] on div "[PERSON_NAME] [EMAIL_ADDRESS][DOMAIN_NAME] · [PHONE_NUMBER] 1 subscription" at bounding box center [564, 150] width 546 height 62
click at [447, 173] on div "1 subscription" at bounding box center [474, 173] width 286 height 16
drag, startPoint x: 480, startPoint y: 154, endPoint x: 336, endPoint y: 153, distance: 143.6
click at [336, 153] on span "[EMAIL_ADDRESS][DOMAIN_NAME] · [PHONE_NUMBER]" at bounding box center [474, 150] width 286 height 16
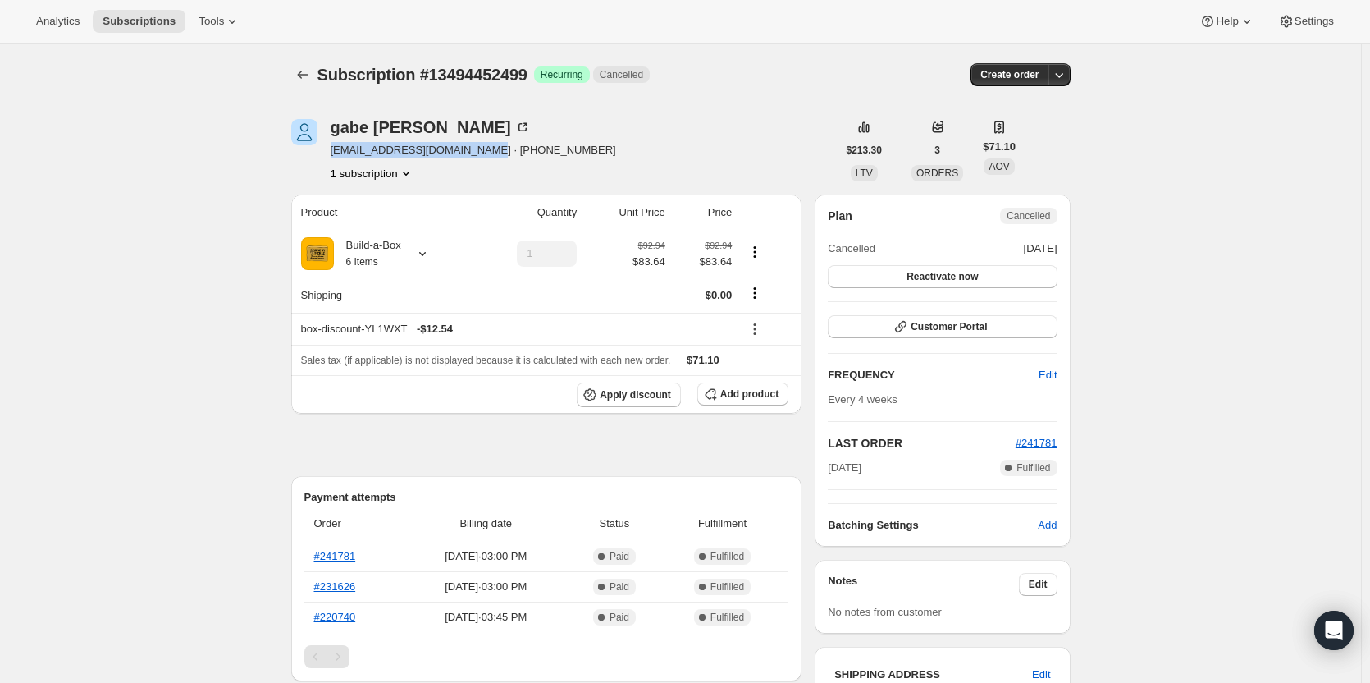
copy span "[EMAIL_ADDRESS][DOMAIN_NAME]"
click at [336, 560] on link "#241781" at bounding box center [335, 556] width 42 height 12
